Goal: Transaction & Acquisition: Purchase product/service

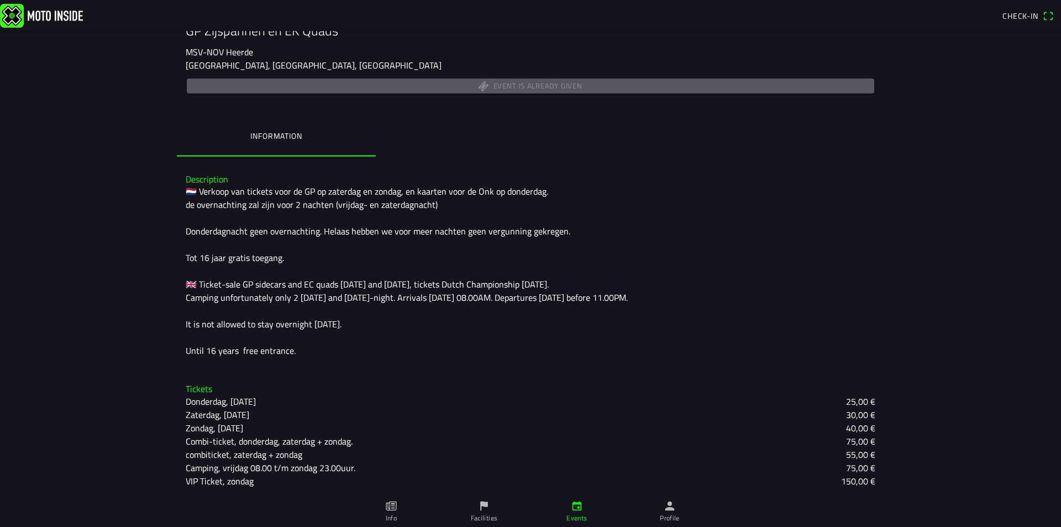
scroll to position [186, 0]
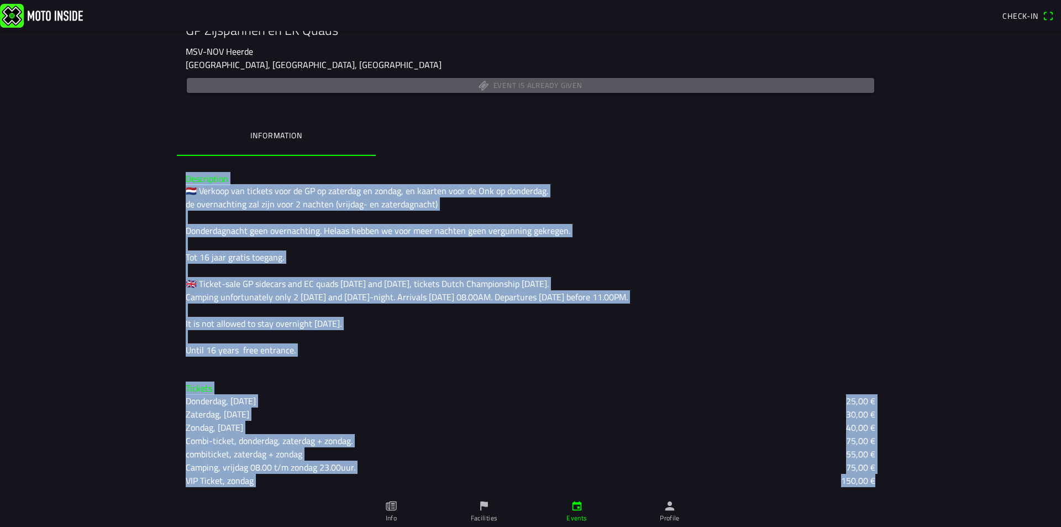
drag, startPoint x: 183, startPoint y: 176, endPoint x: 888, endPoint y: 488, distance: 770.4
click at [888, 488] on main "C 9 mai - 06:00 - Sv 12 mai - 23:00 GP Zijspannen en EK Quads MSV-NOV Heerde He…" at bounding box center [530, 279] width 1061 height 496
copy div "Description 🇳🇱 Verkoop van tickets voor de GP op zaterdag en zondag, en kaarten…"
click at [845, 277] on div "🇳🇱 Verkoop van tickets voor de GP op zaterdag en zondag, en kaarten voor de Onk…" at bounding box center [531, 270] width 690 height 172
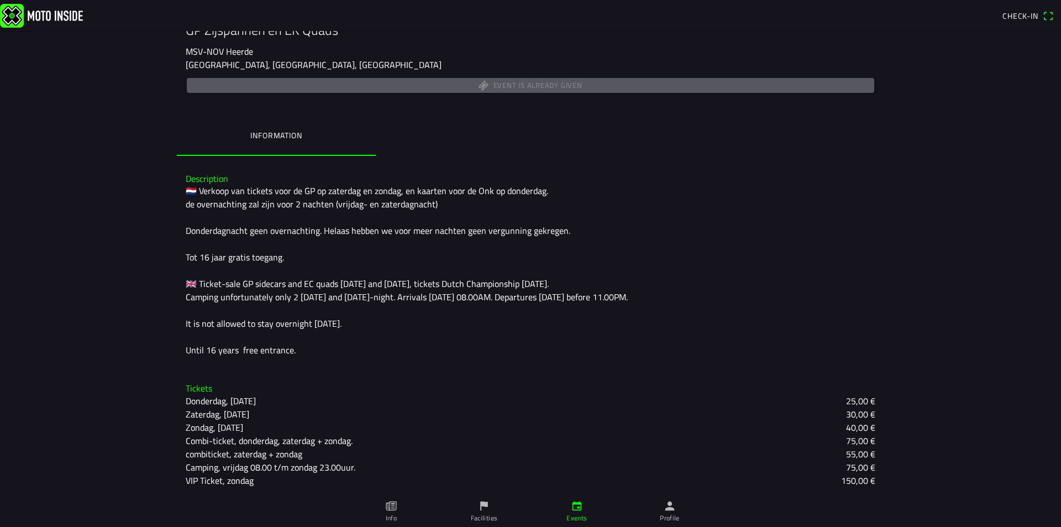
scroll to position [0, 0]
